Goal: Task Accomplishment & Management: Manage account settings

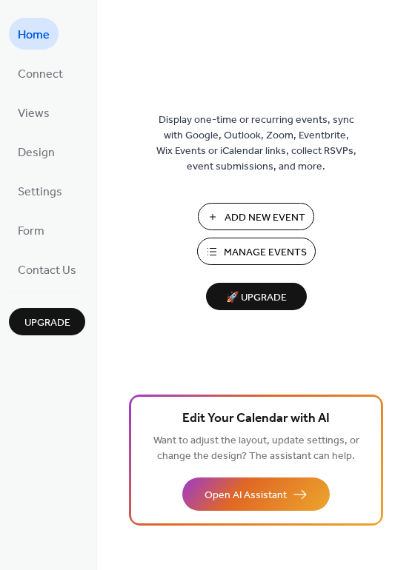
click at [267, 255] on span "Manage Events" at bounding box center [265, 253] width 83 height 16
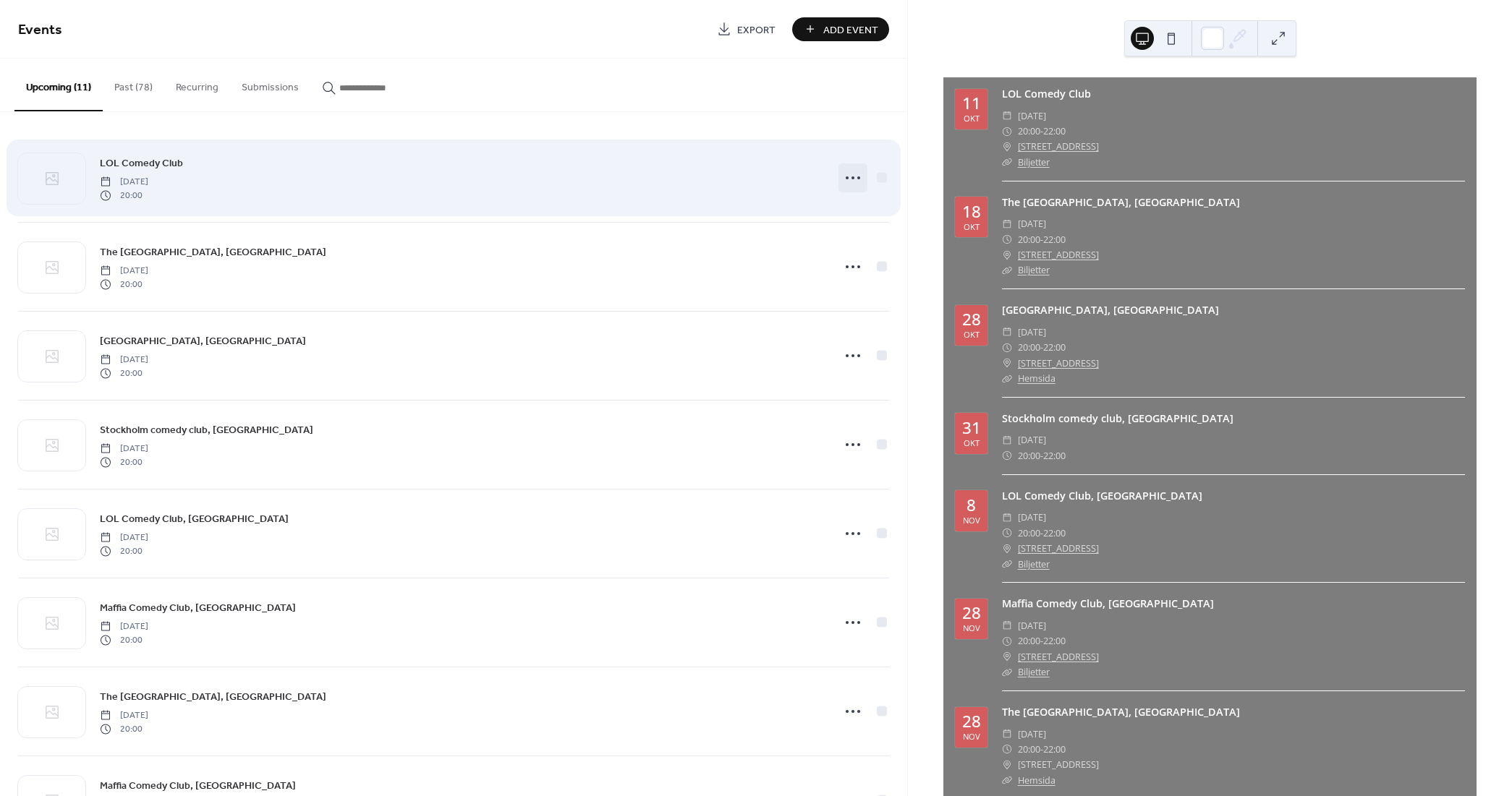
click at [846, 177] on circle at bounding box center [847, 178] width 3 height 3
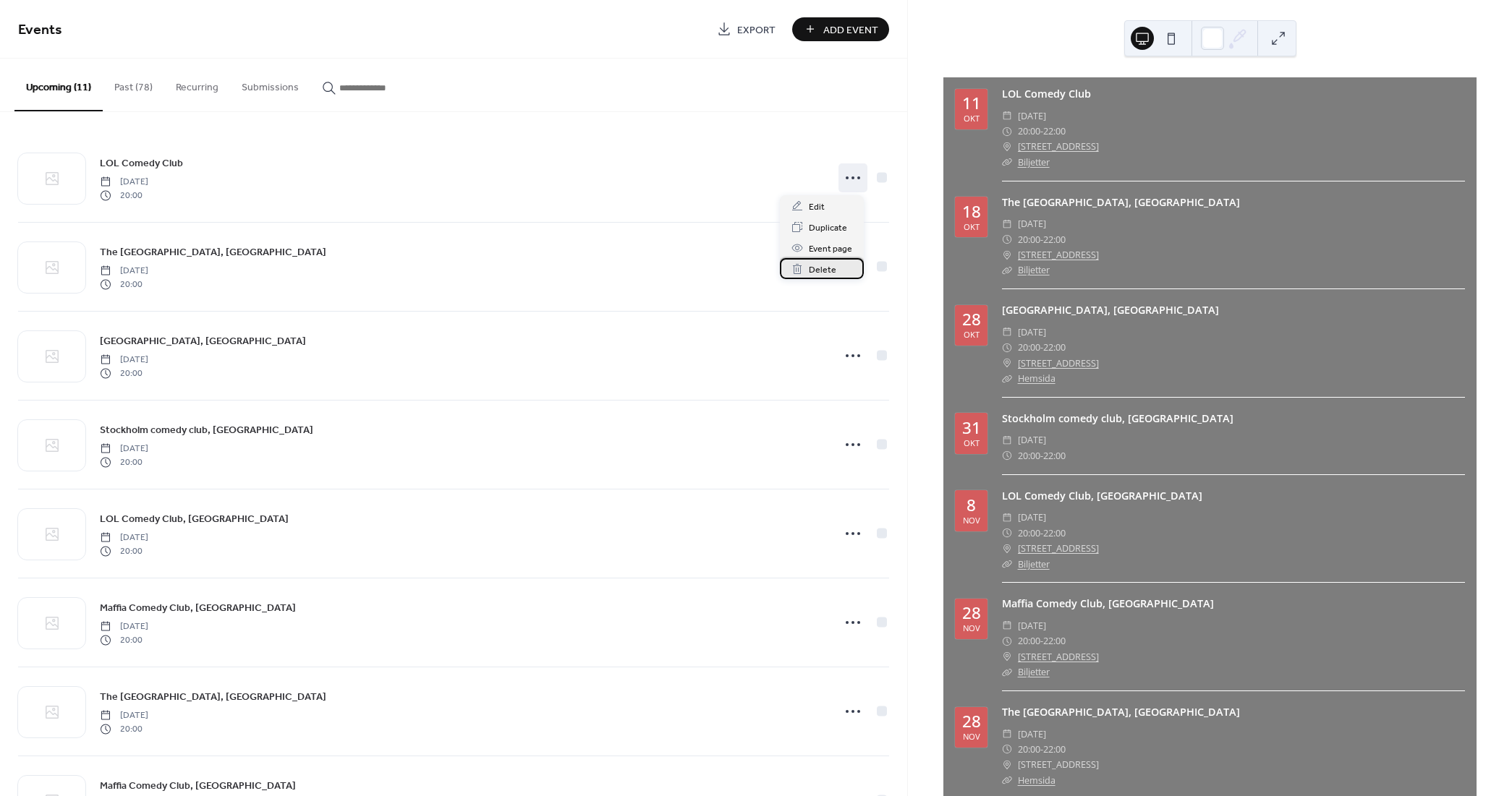
click at [824, 267] on span "Delete" at bounding box center [822, 271] width 27 height 16
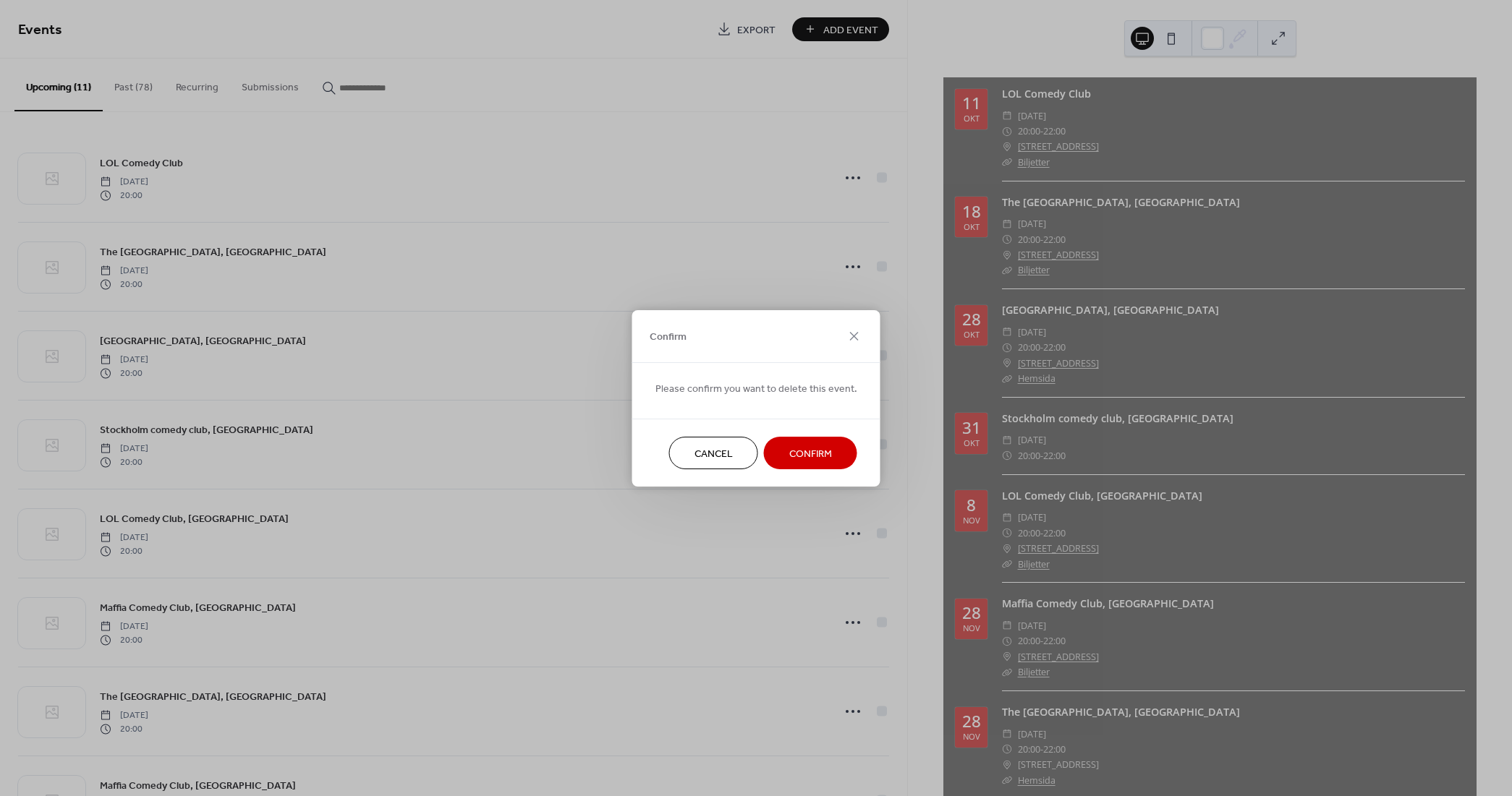
click at [833, 459] on button "Confirm" at bounding box center [811, 452] width 94 height 32
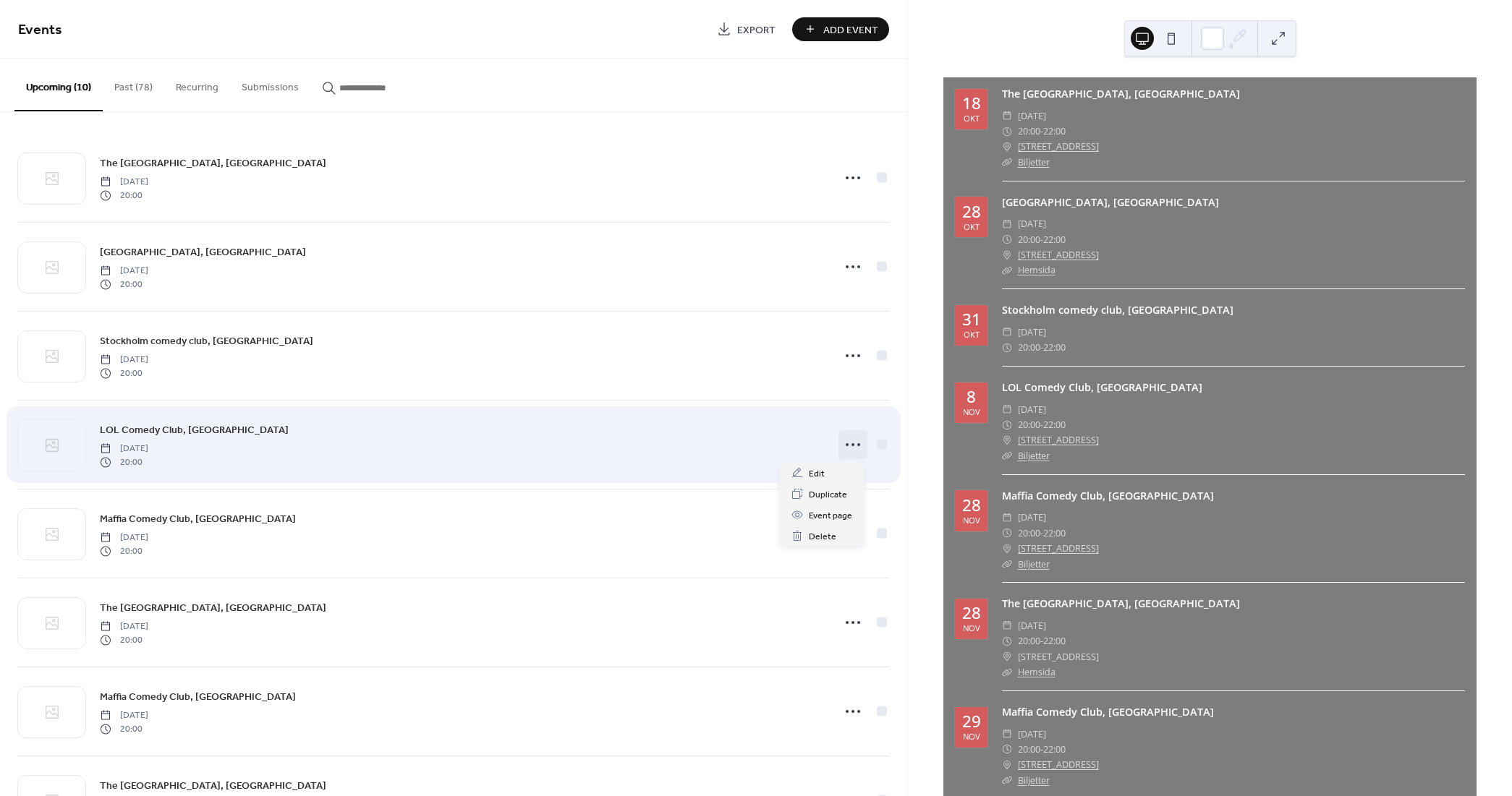
click at [849, 447] on icon at bounding box center [853, 445] width 23 height 23
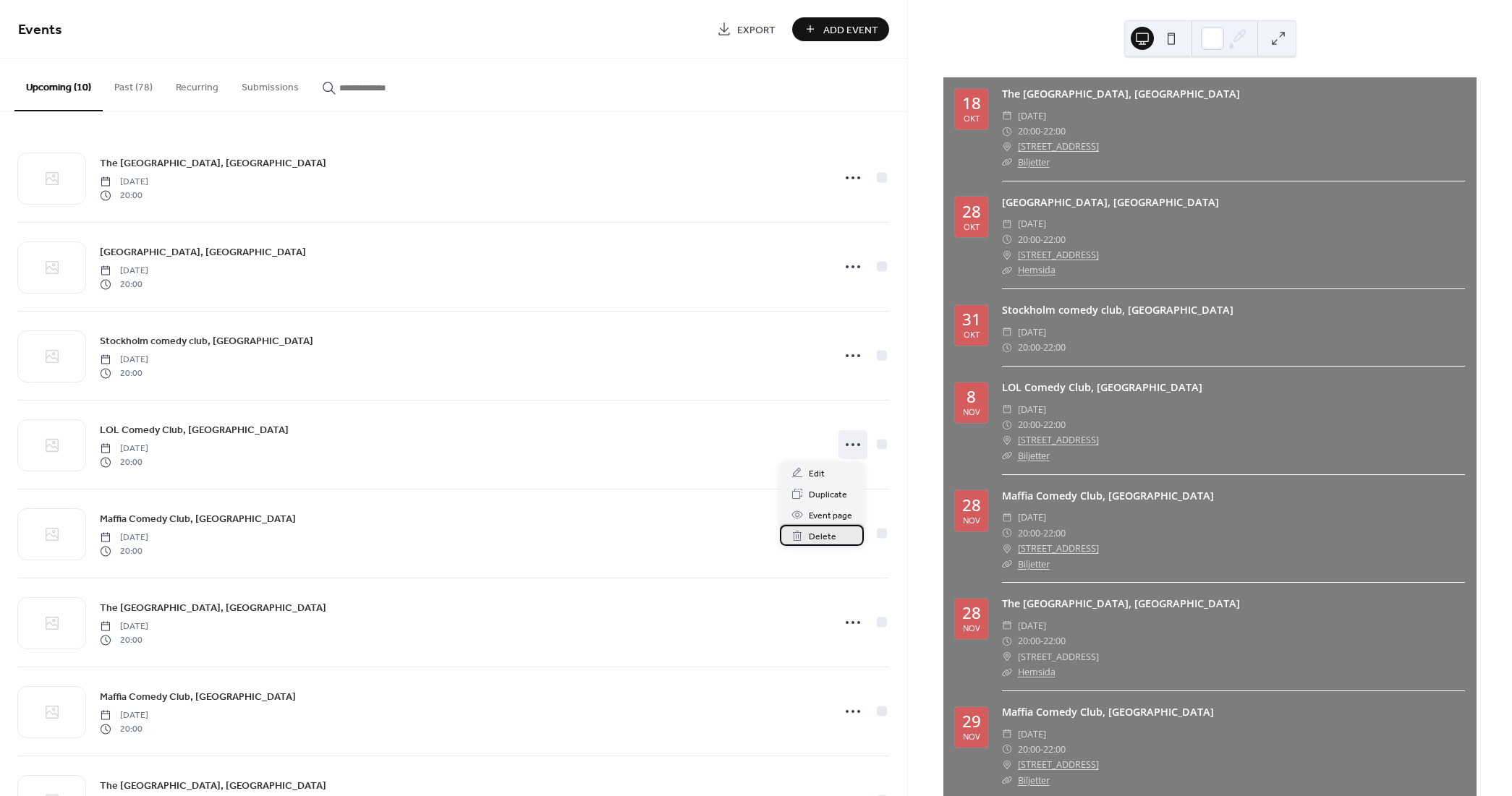
click at [816, 537] on span "Delete" at bounding box center [822, 537] width 27 height 16
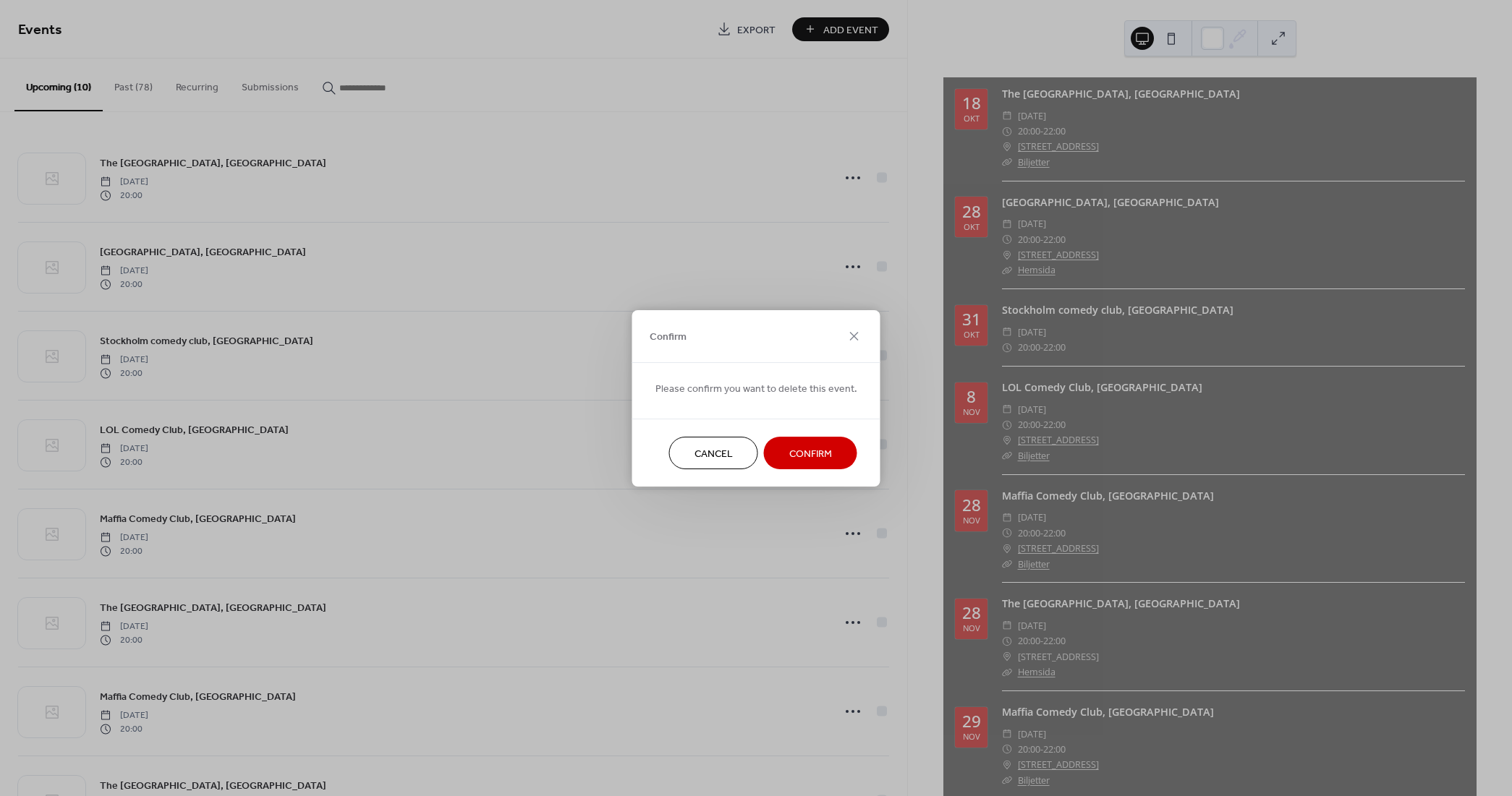
click at [789, 451] on span "Confirm" at bounding box center [811, 454] width 43 height 16
